Goal: Information Seeking & Learning: Check status

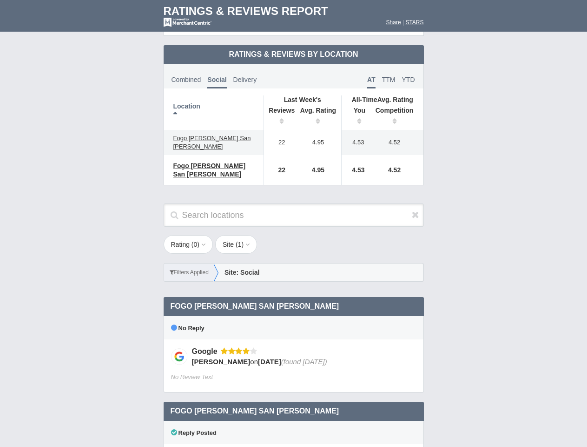
scroll to position [451, 0]
click at [294, 235] on div "Rating ( 0 ) 1 2 3 4 5 Site ( 1 ) Group Social Site Google 1" at bounding box center [293, 263] width 279 height 56
click at [214, 105] on th "Location" at bounding box center [214, 112] width 100 height 34
click at [280, 109] on th "Reviews" at bounding box center [280, 117] width 32 height 26
click at [319, 109] on th "Avg. Rating" at bounding box center [318, 117] width 47 height 26
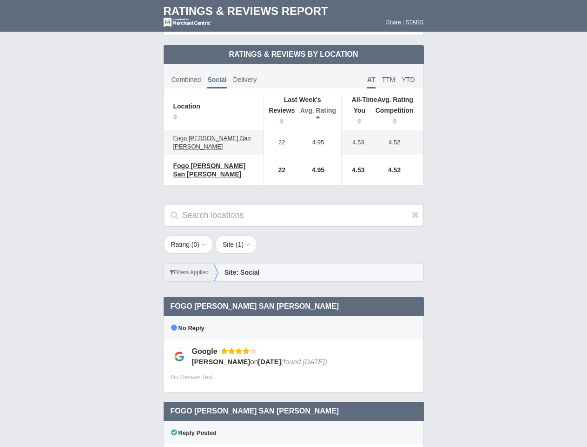
click at [356, 109] on th "You" at bounding box center [356, 117] width 29 height 26
click at [397, 109] on th "Competition" at bounding box center [397, 117] width 53 height 26
click at [294, 316] on div "No Reply" at bounding box center [294, 327] width 260 height 23
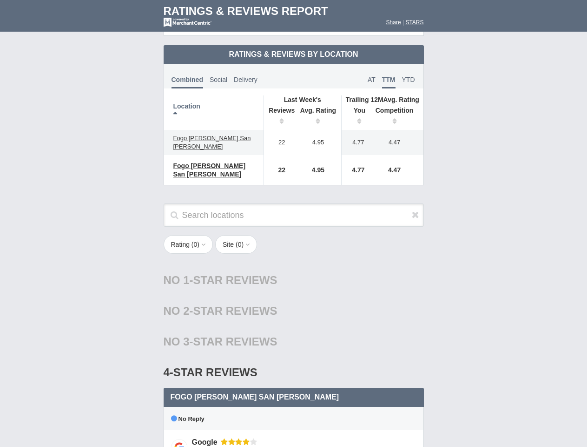
scroll to position [451, 0]
click at [294, 235] on div "Rating ( 0 ) 1 2 3 4 5 Site ( 0 ) Group Social Site Google 1" at bounding box center [293, 249] width 279 height 28
click at [214, 105] on th "Location" at bounding box center [214, 112] width 100 height 34
